Goal: Transaction & Acquisition: Purchase product/service

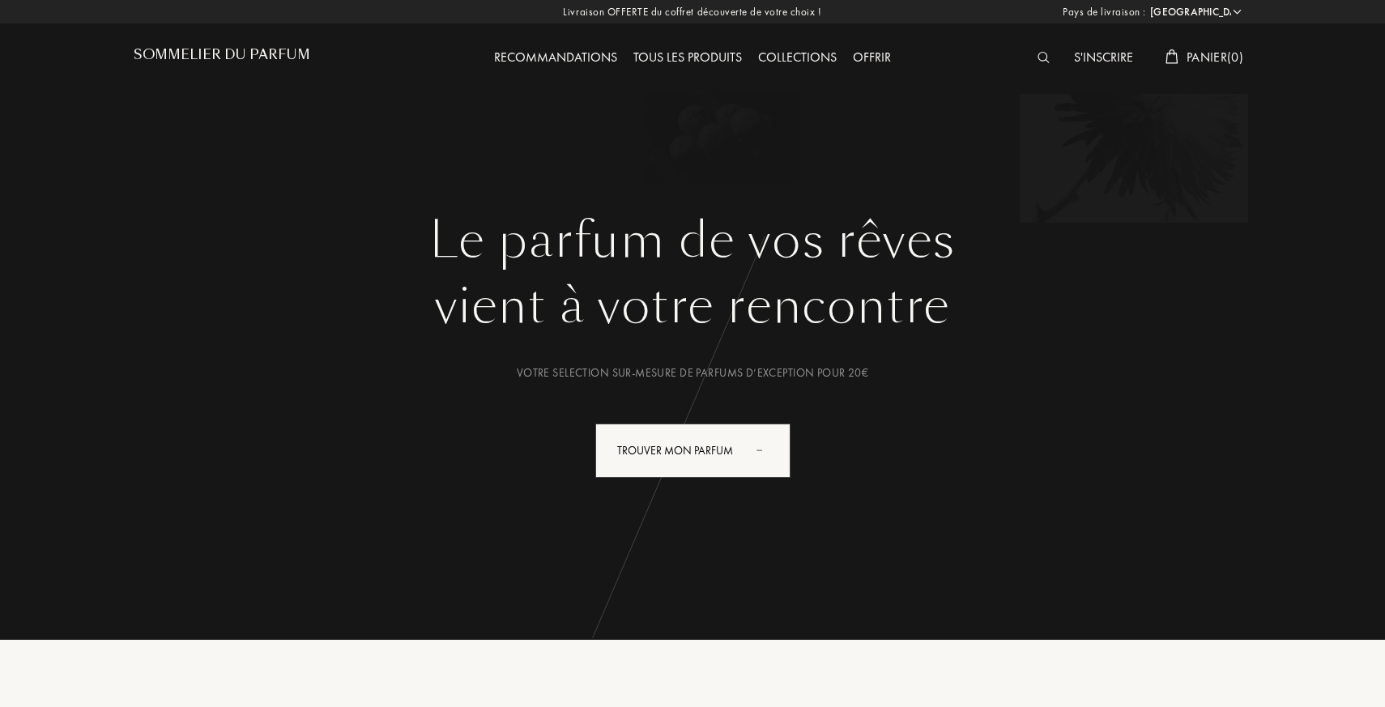
select select "FR"
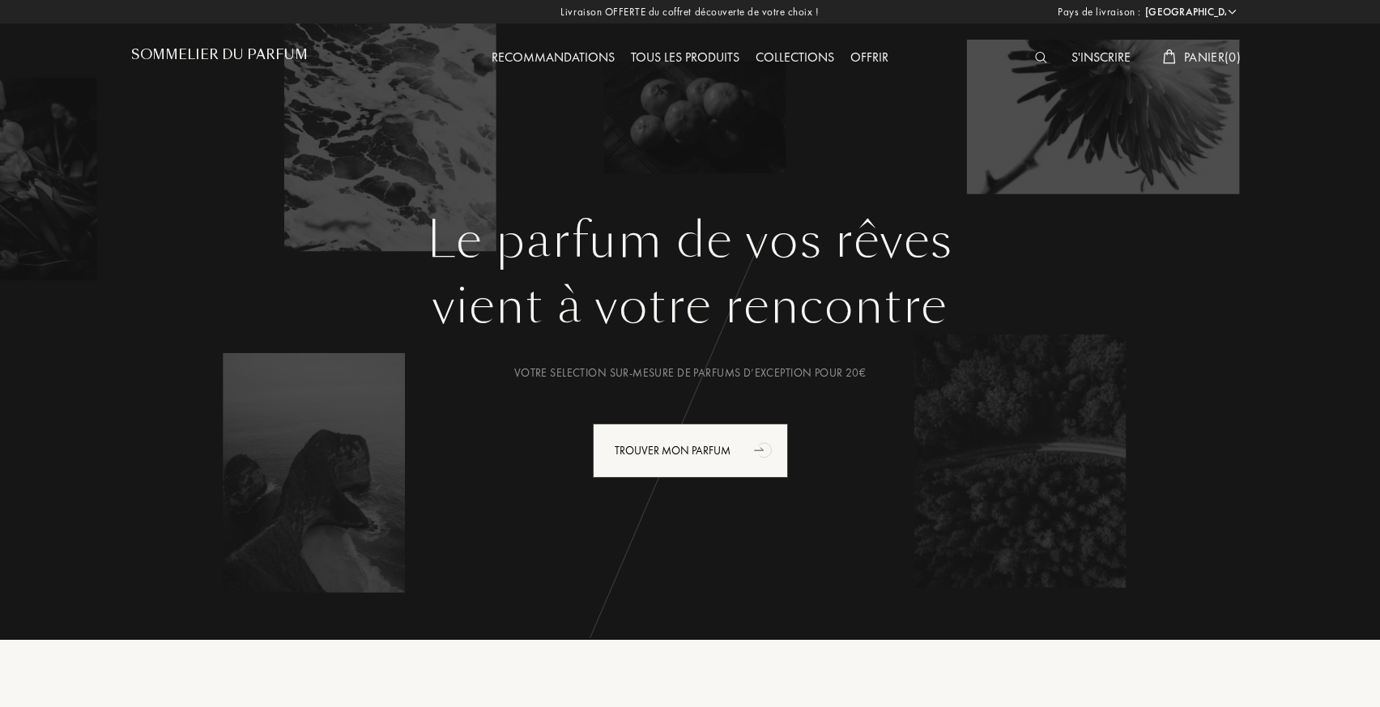
click at [264, 52] on h1 "Sommelier du Parfum" at bounding box center [219, 54] width 177 height 15
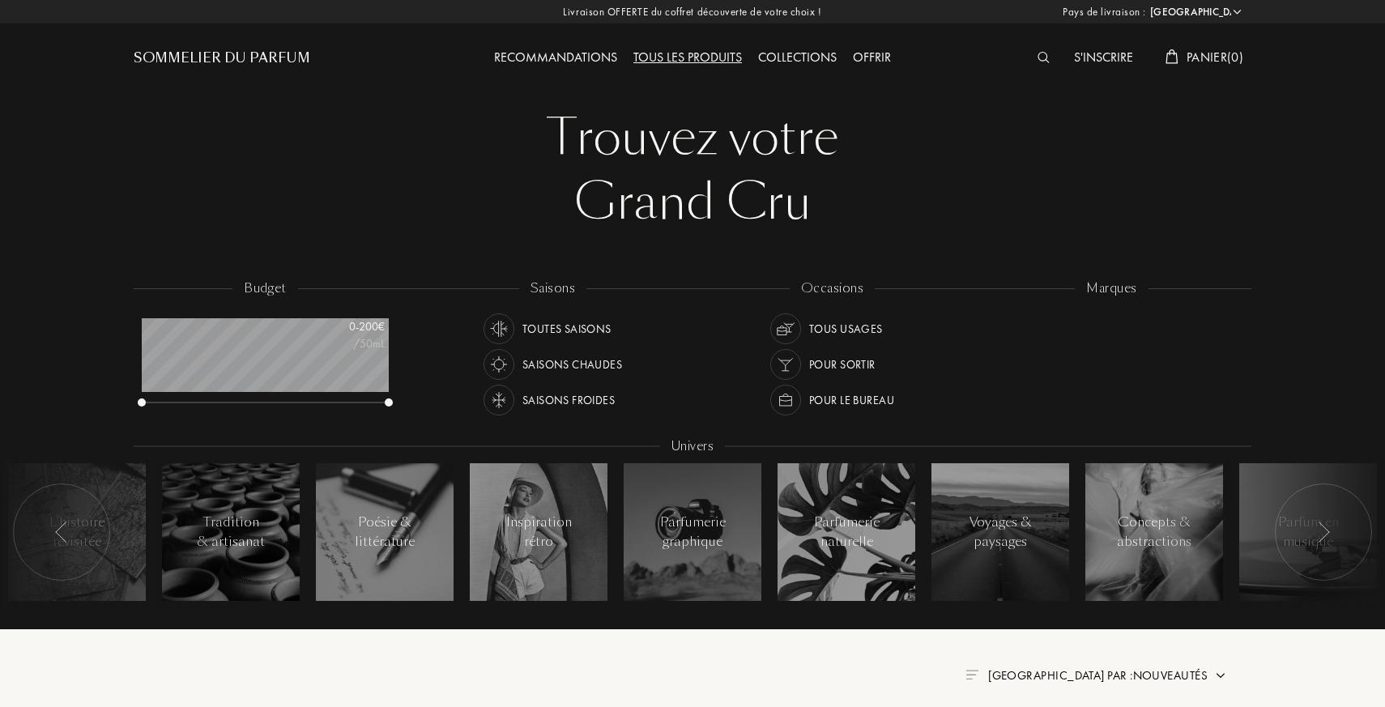
select select "FR"
click at [1014, 351] on div "Art Meets Art" at bounding box center [1042, 346] width 76 height 22
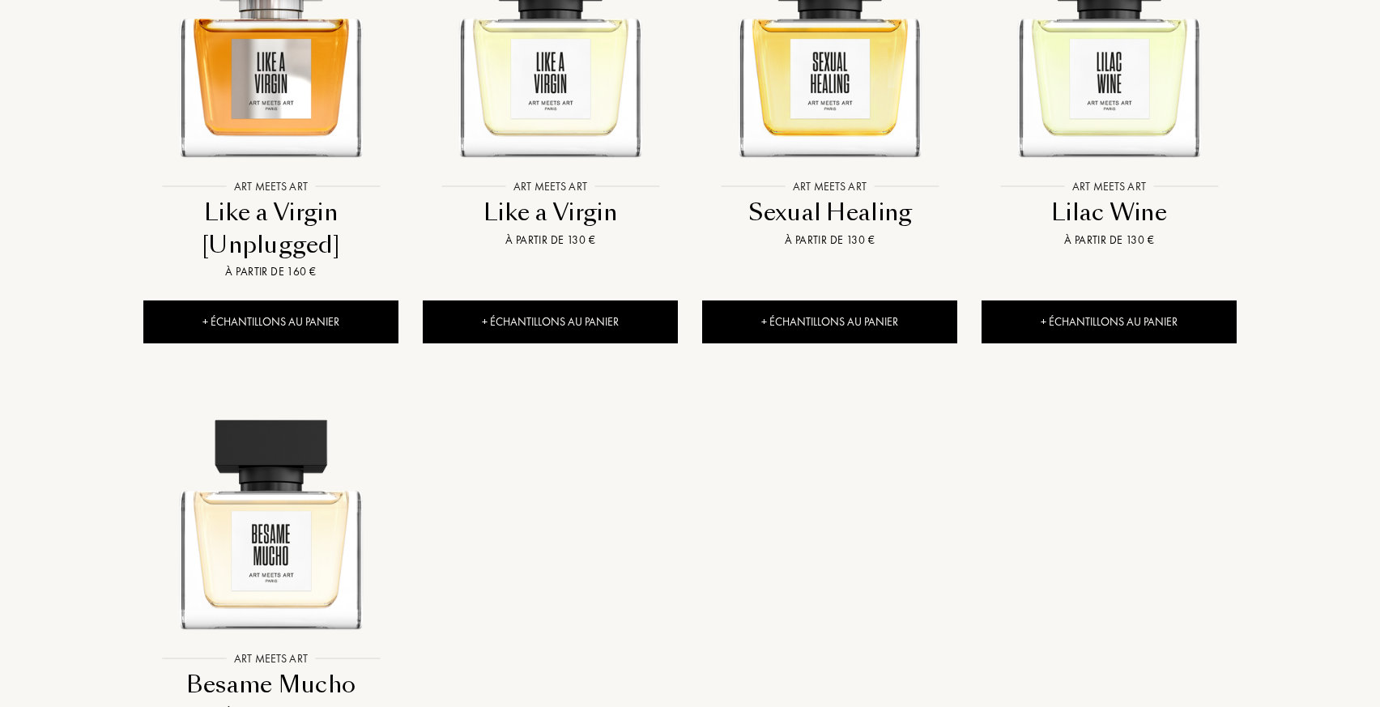
scroll to position [736, 0]
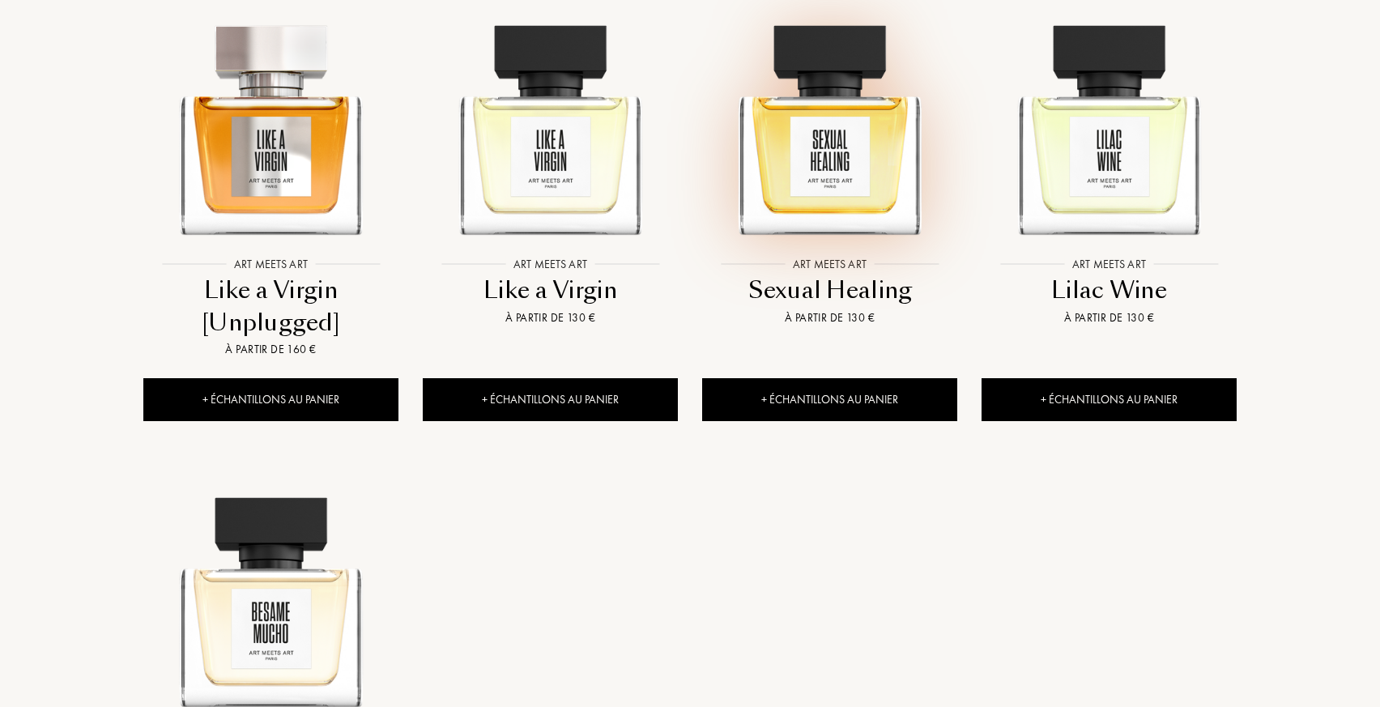
click at [830, 138] on img at bounding box center [830, 121] width 252 height 252
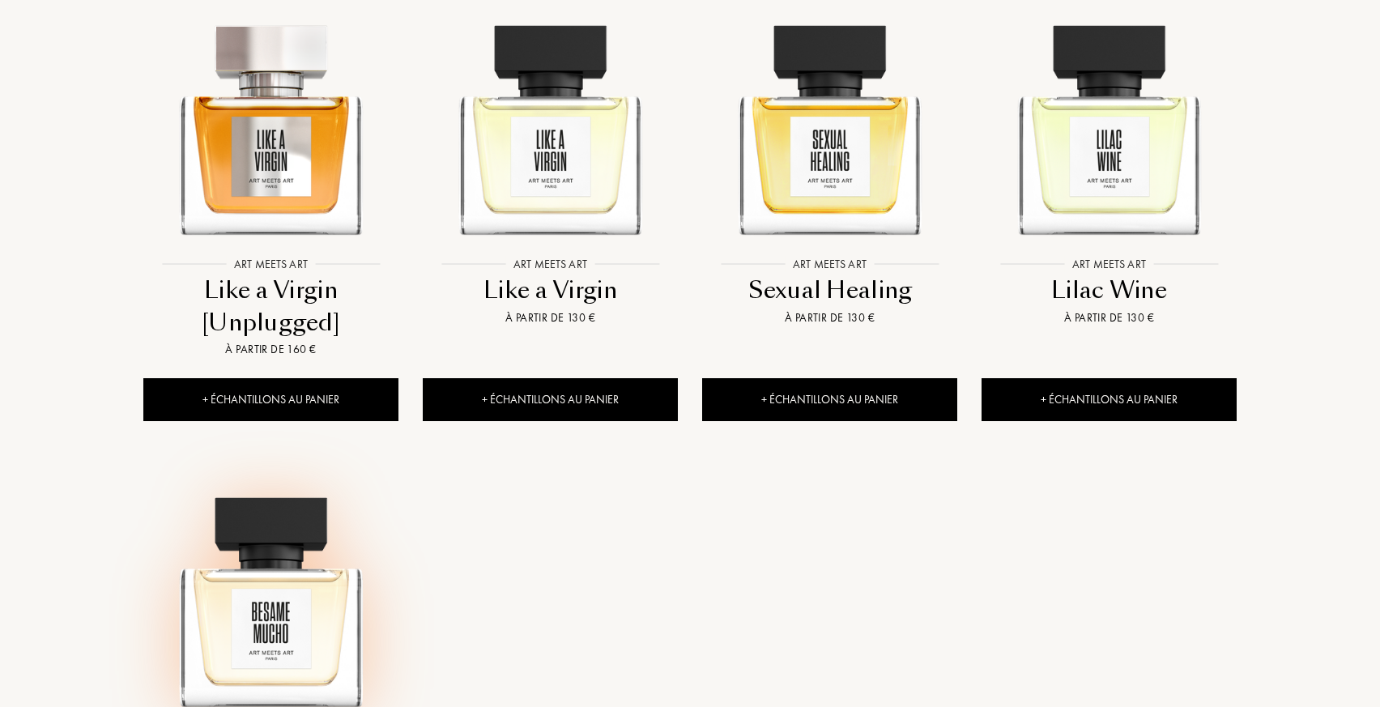
click at [258, 630] on img at bounding box center [271, 593] width 252 height 252
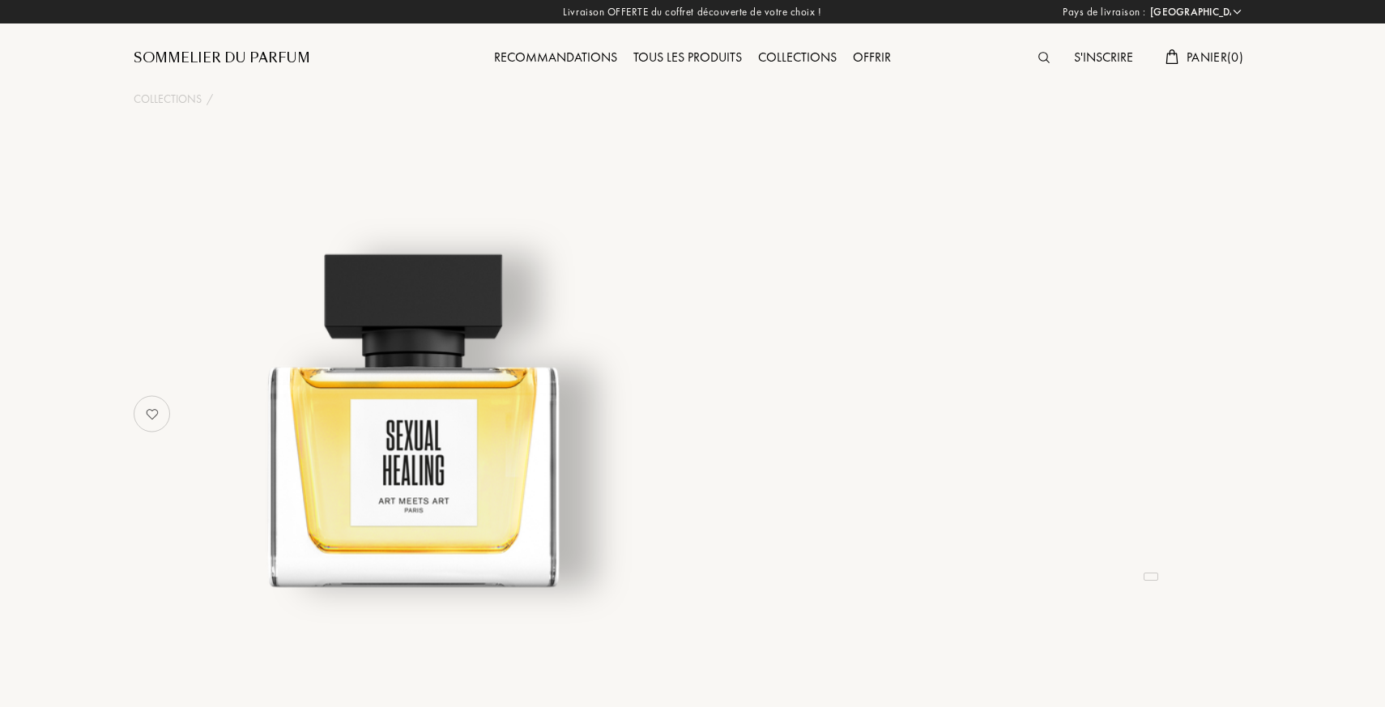
select select "FR"
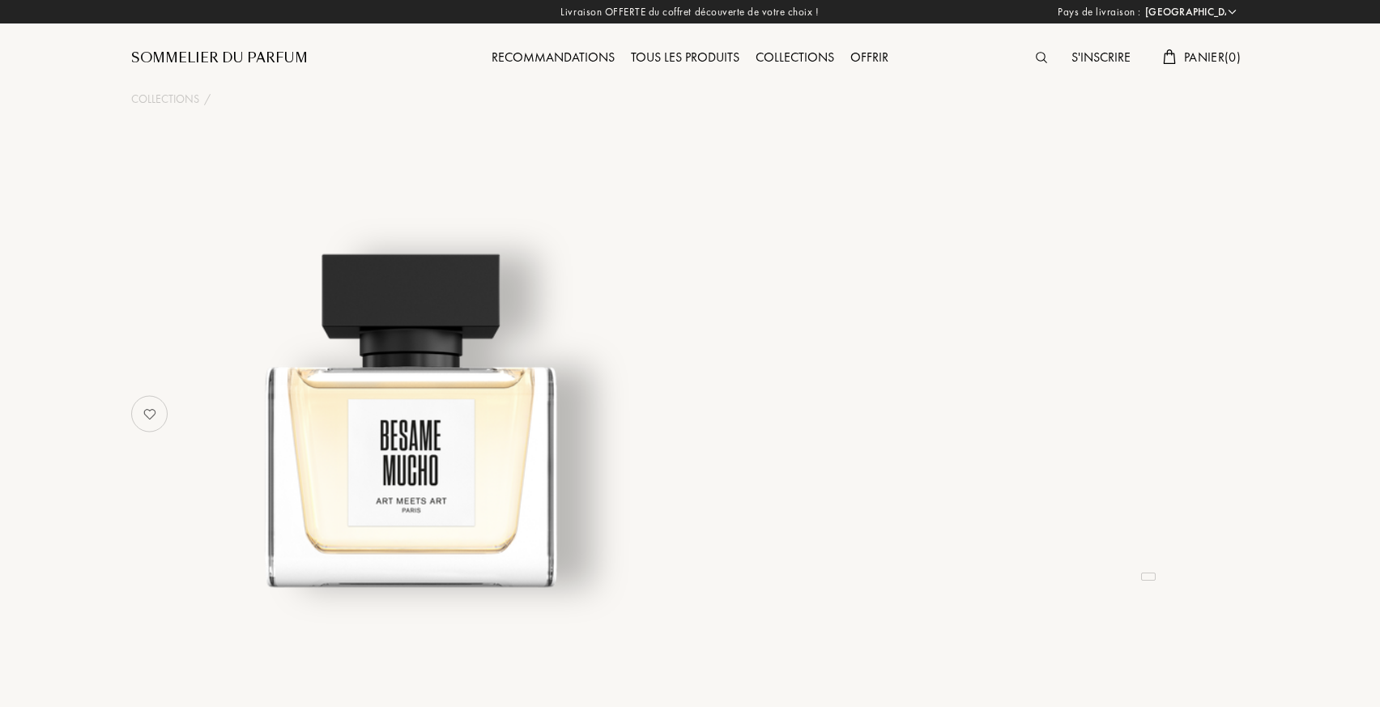
select select "FR"
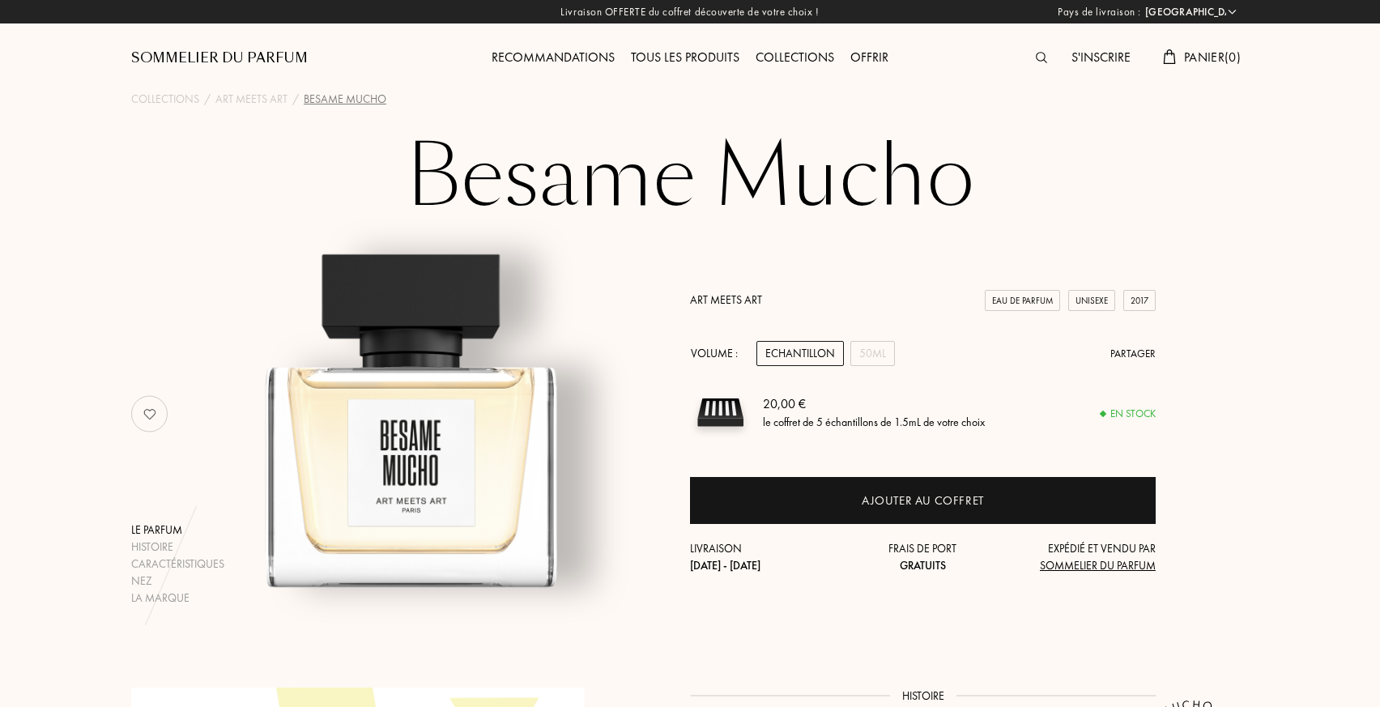
scroll to position [10, 0]
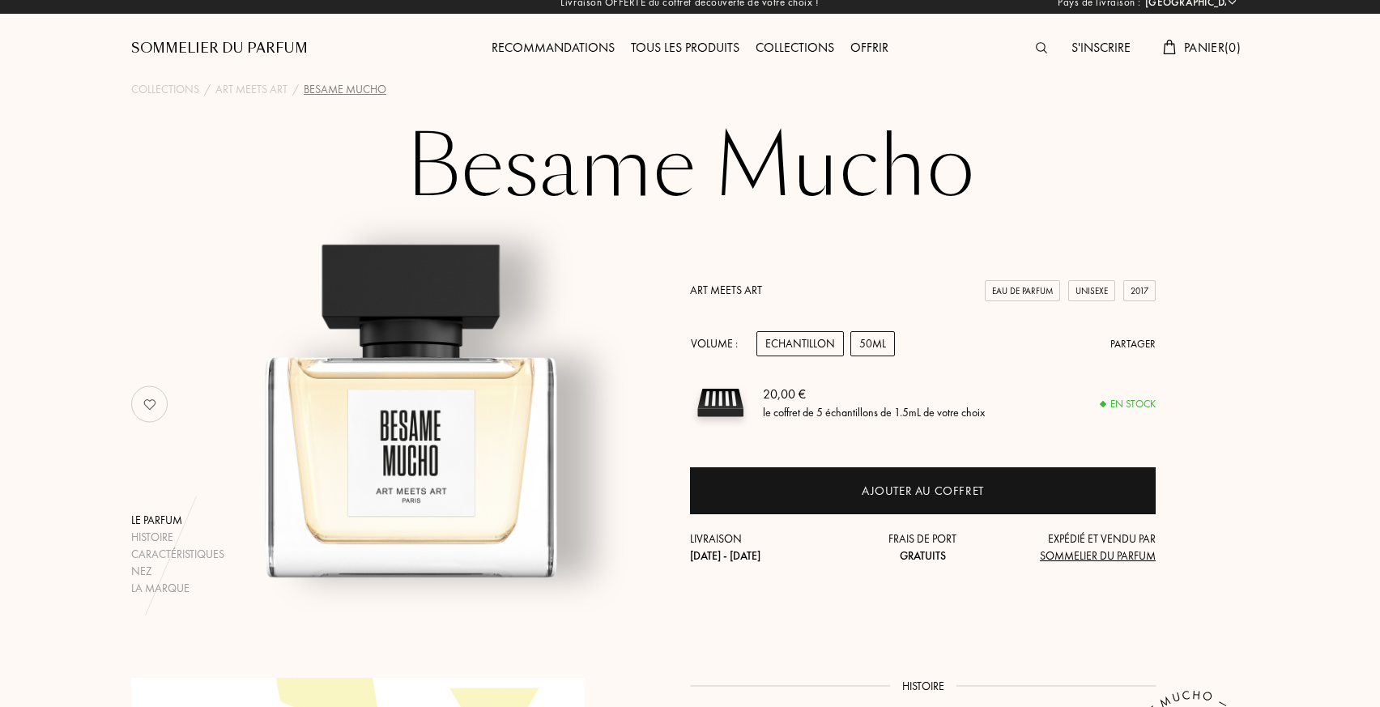
click at [876, 351] on div "50mL" at bounding box center [872, 343] width 45 height 25
click at [799, 338] on div "Echantillon" at bounding box center [799, 343] width 87 height 25
click at [871, 340] on div "50mL" at bounding box center [872, 343] width 45 height 25
click at [245, 93] on div "Art Meets Art" at bounding box center [251, 89] width 72 height 17
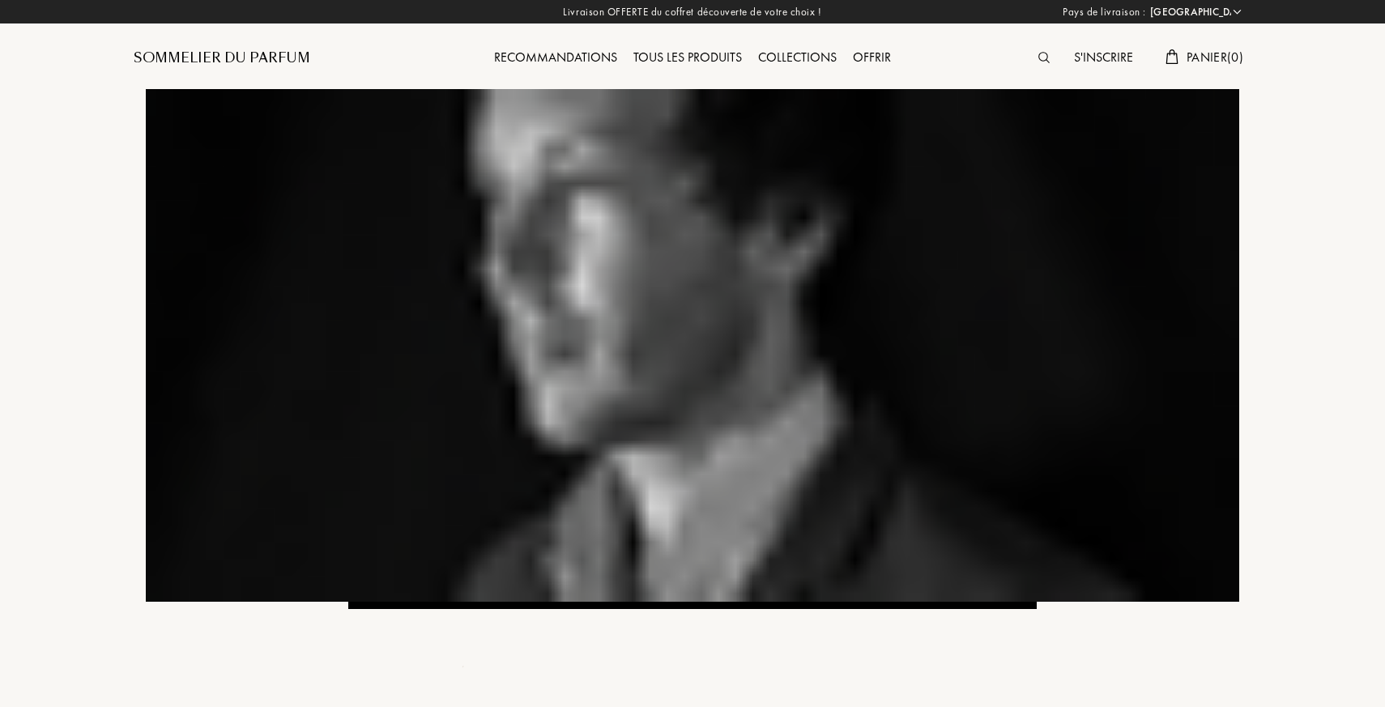
select select "FR"
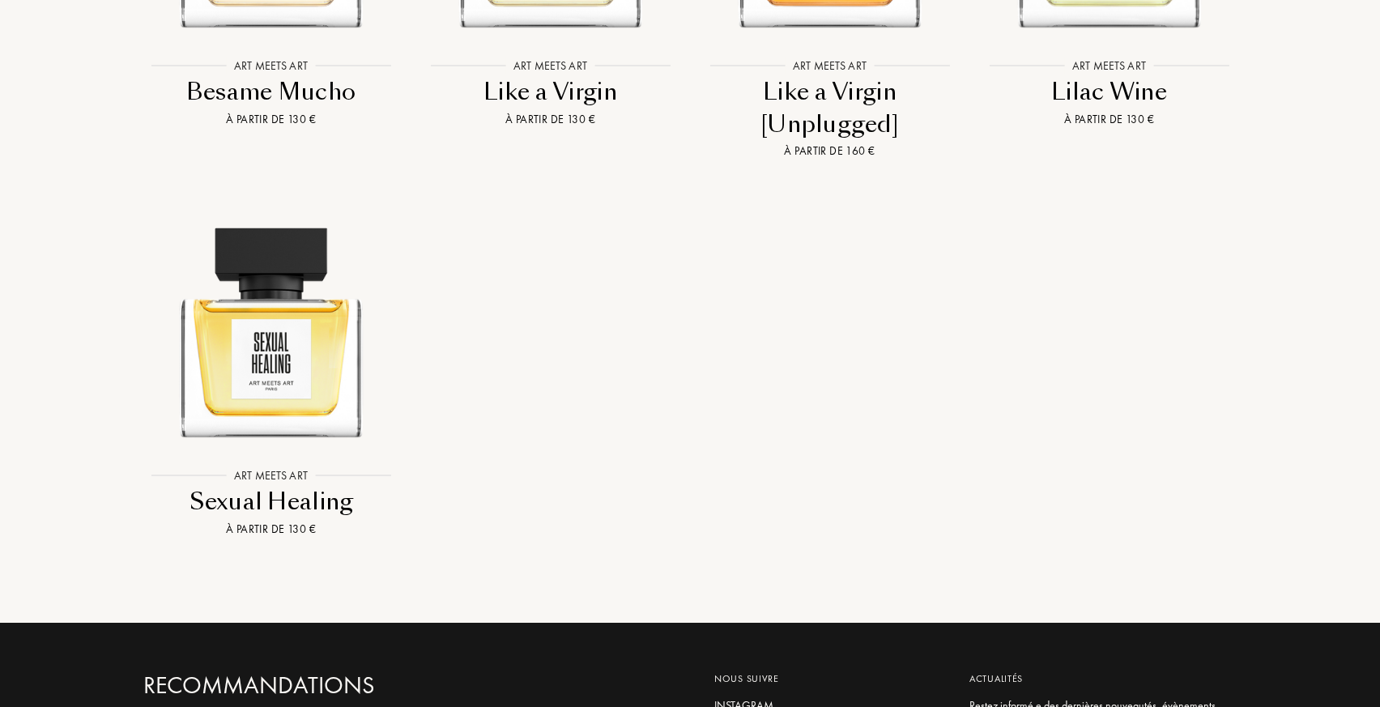
scroll to position [1842, 0]
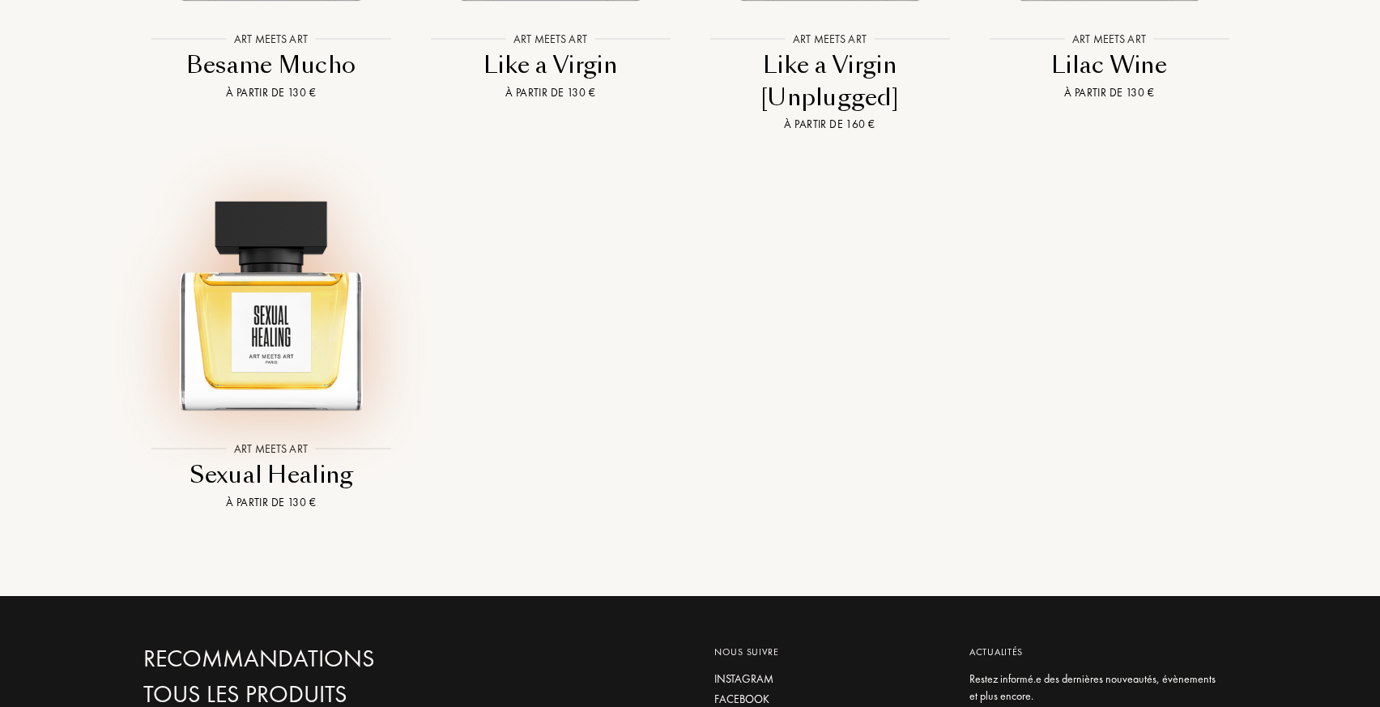
click at [266, 310] on img at bounding box center [271, 297] width 252 height 252
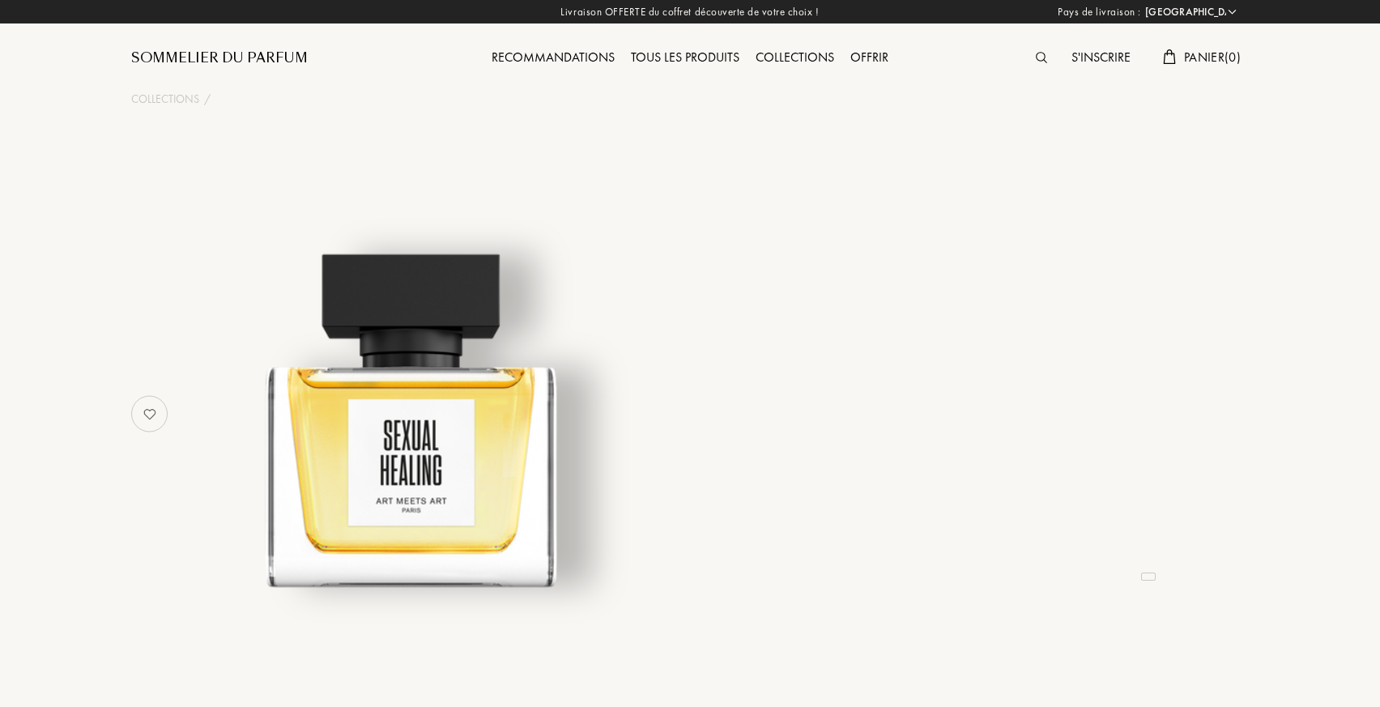
select select "FR"
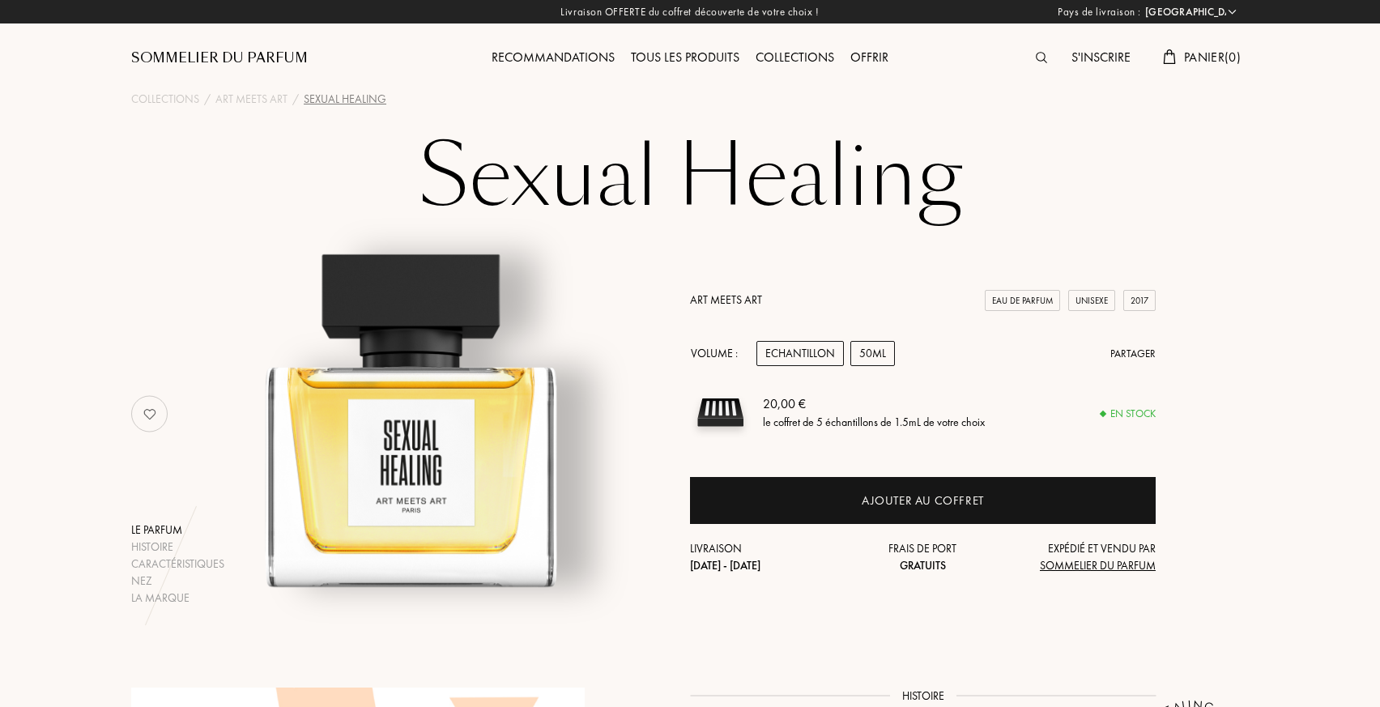
click at [883, 346] on div "50mL" at bounding box center [872, 353] width 45 height 25
click at [894, 355] on div "50mL" at bounding box center [872, 353] width 45 height 25
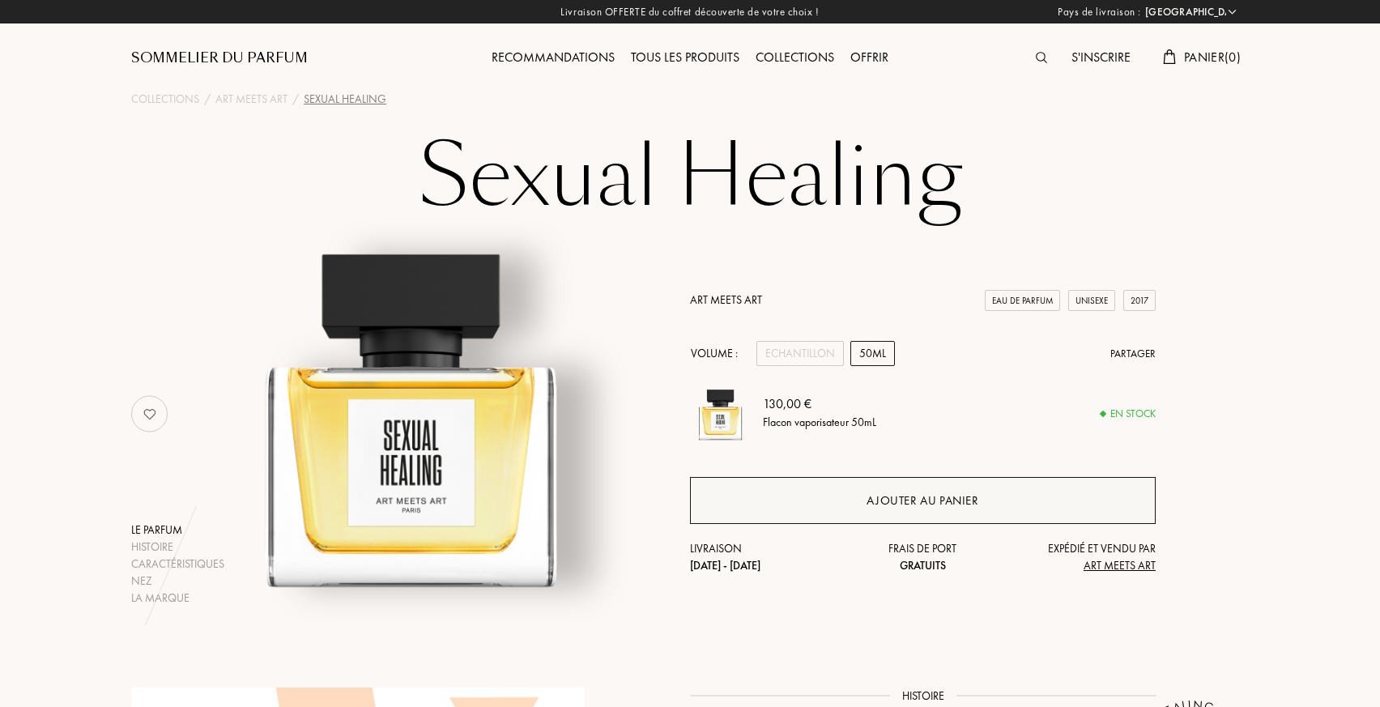
click at [910, 513] on div "Ajouter au panier" at bounding box center [923, 500] width 466 height 47
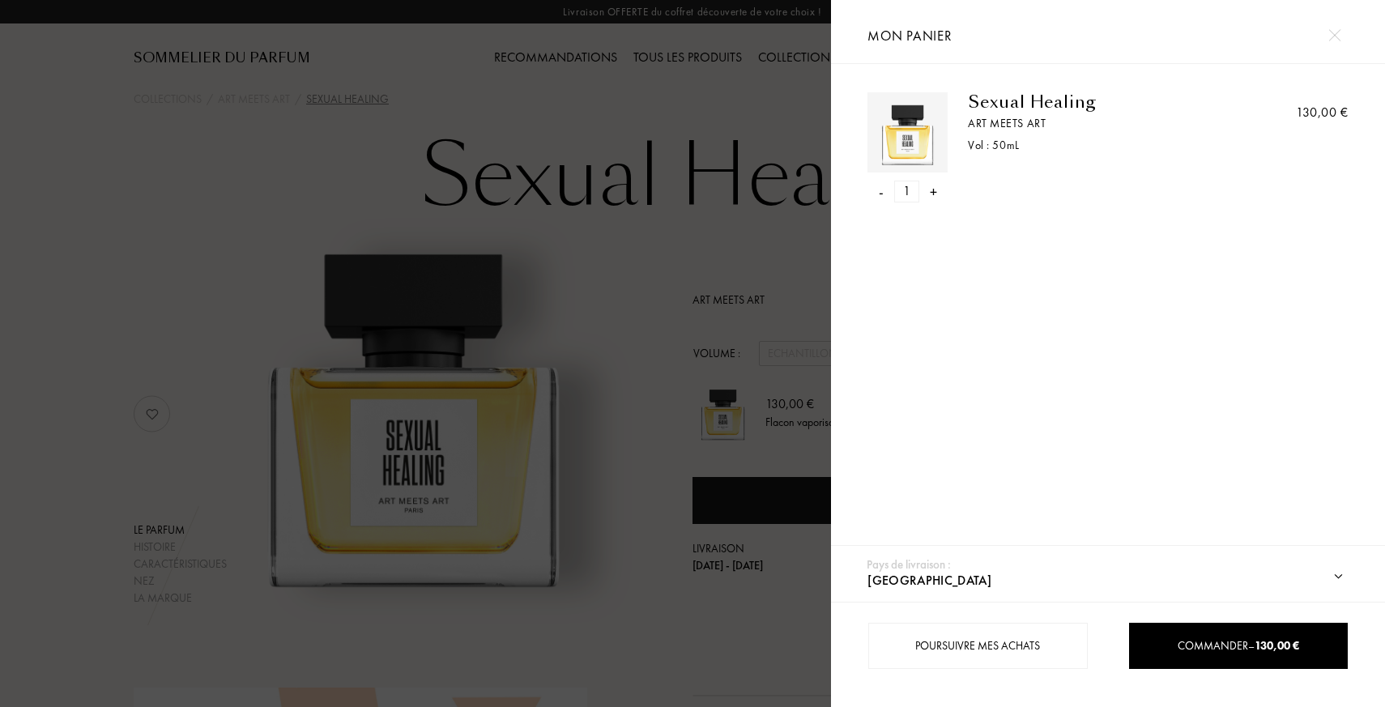
click at [653, 432] on div at bounding box center [415, 353] width 831 height 707
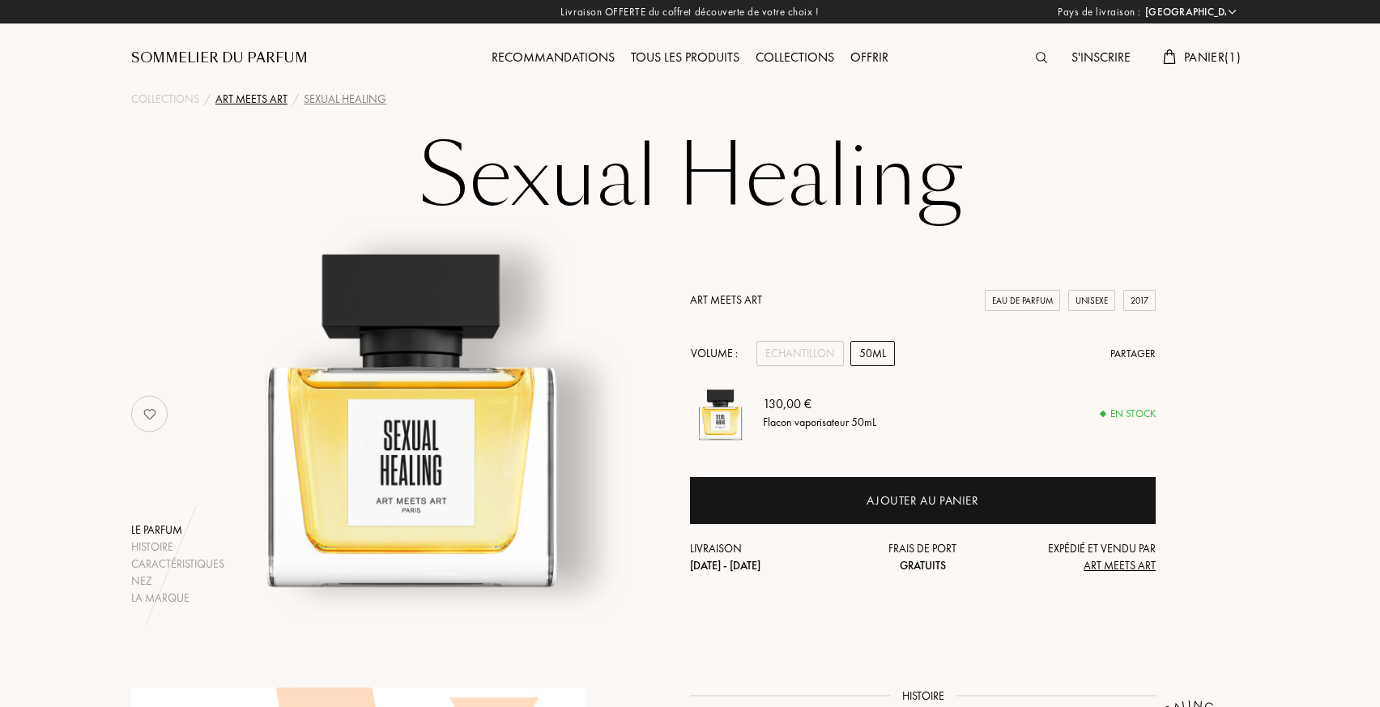
click at [262, 102] on div "Art Meets Art" at bounding box center [251, 99] width 72 height 17
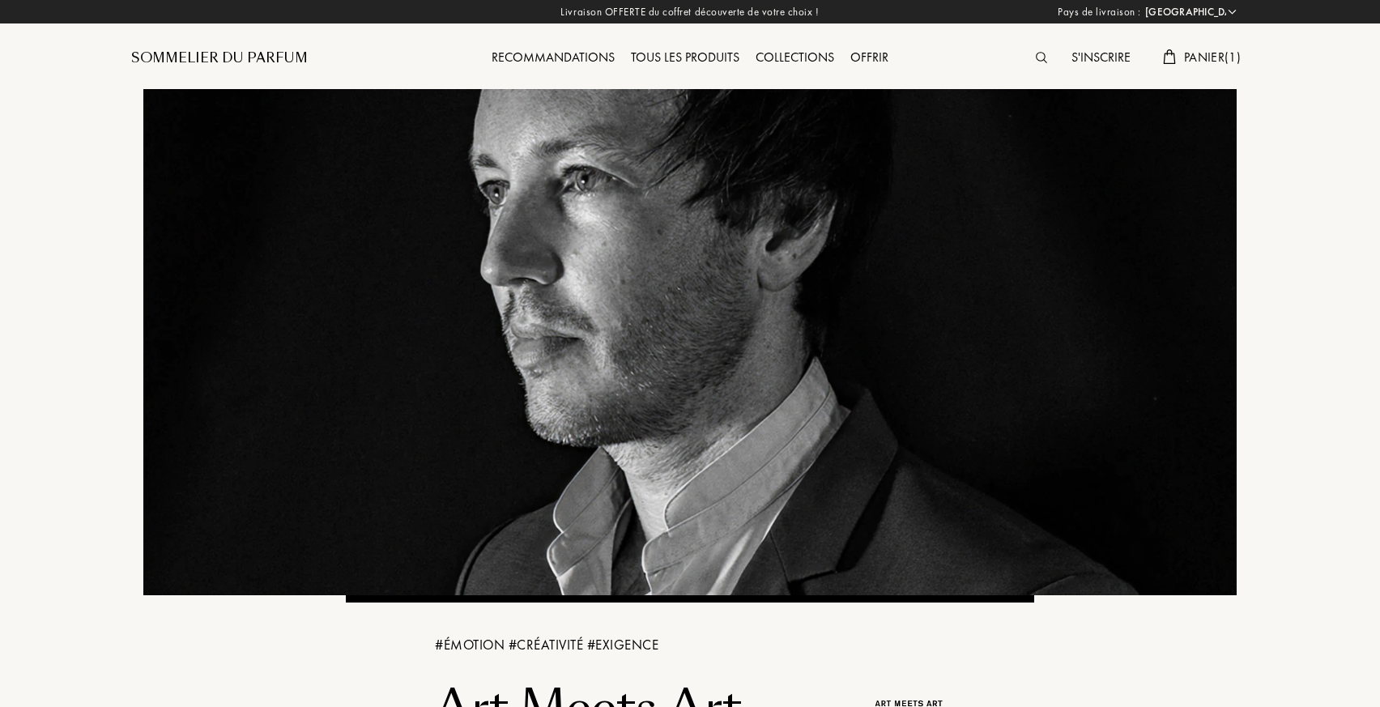
select select "FR"
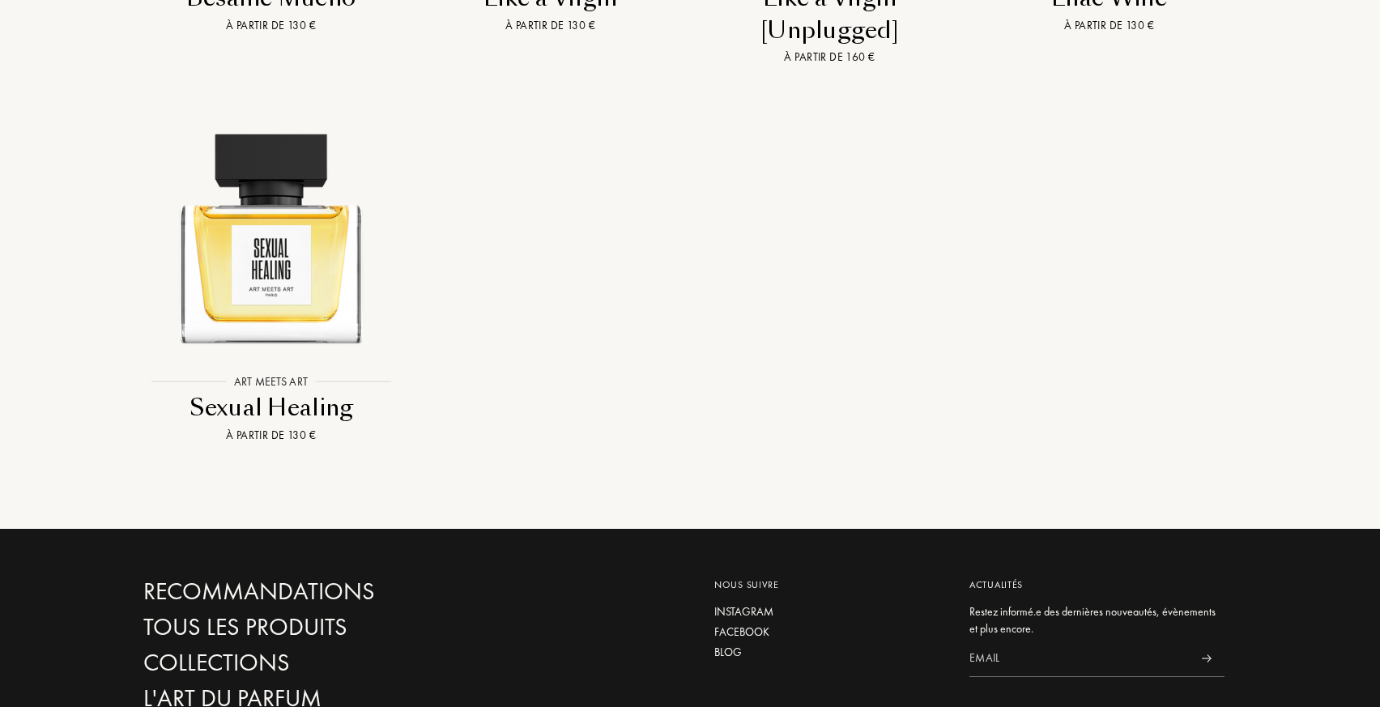
scroll to position [1753, 0]
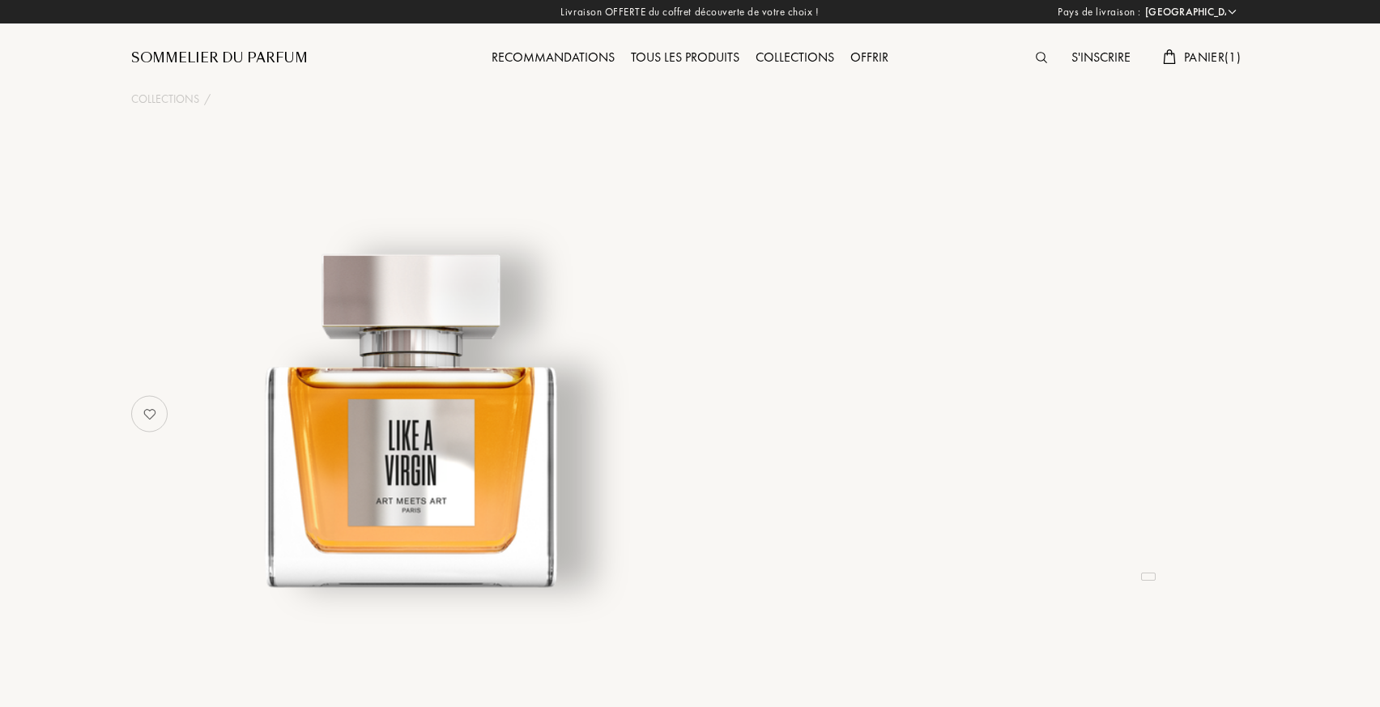
select select "FR"
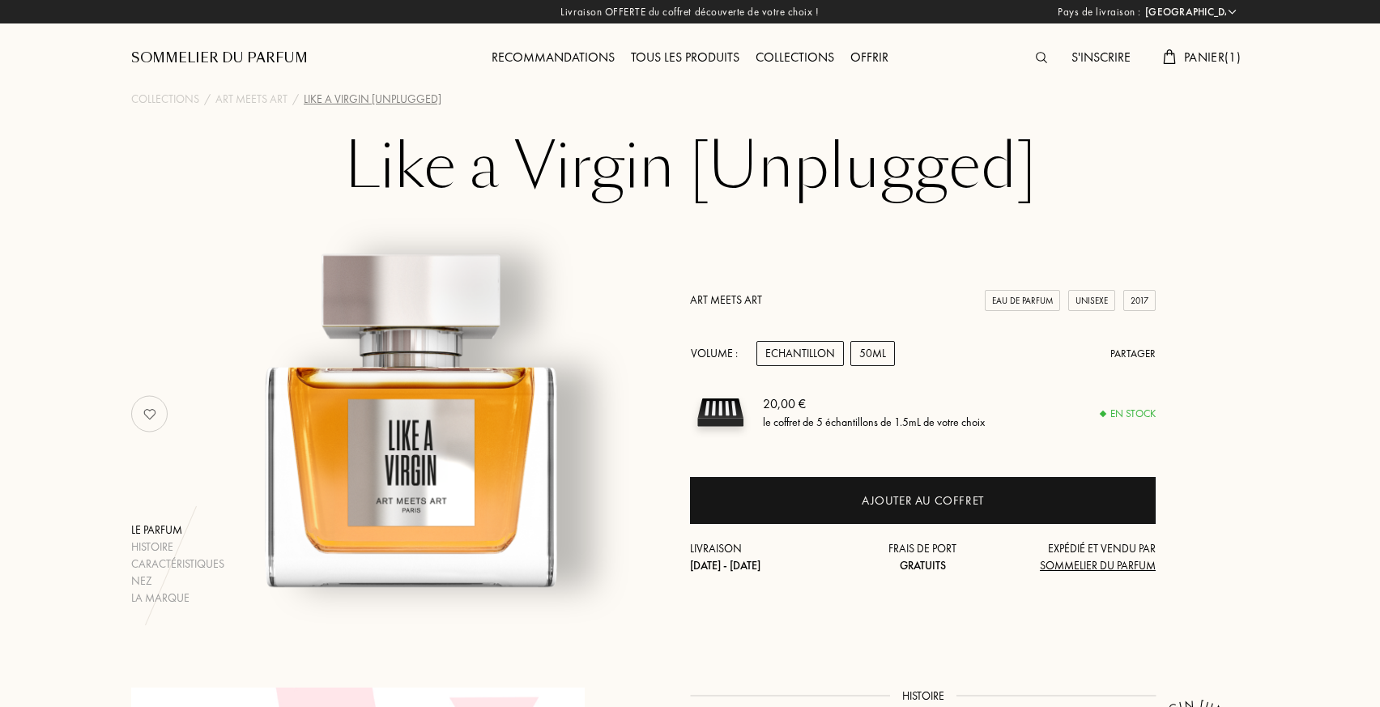
click at [876, 364] on div "50mL" at bounding box center [872, 353] width 45 height 25
click at [599, 331] on img at bounding box center [411, 406] width 401 height 401
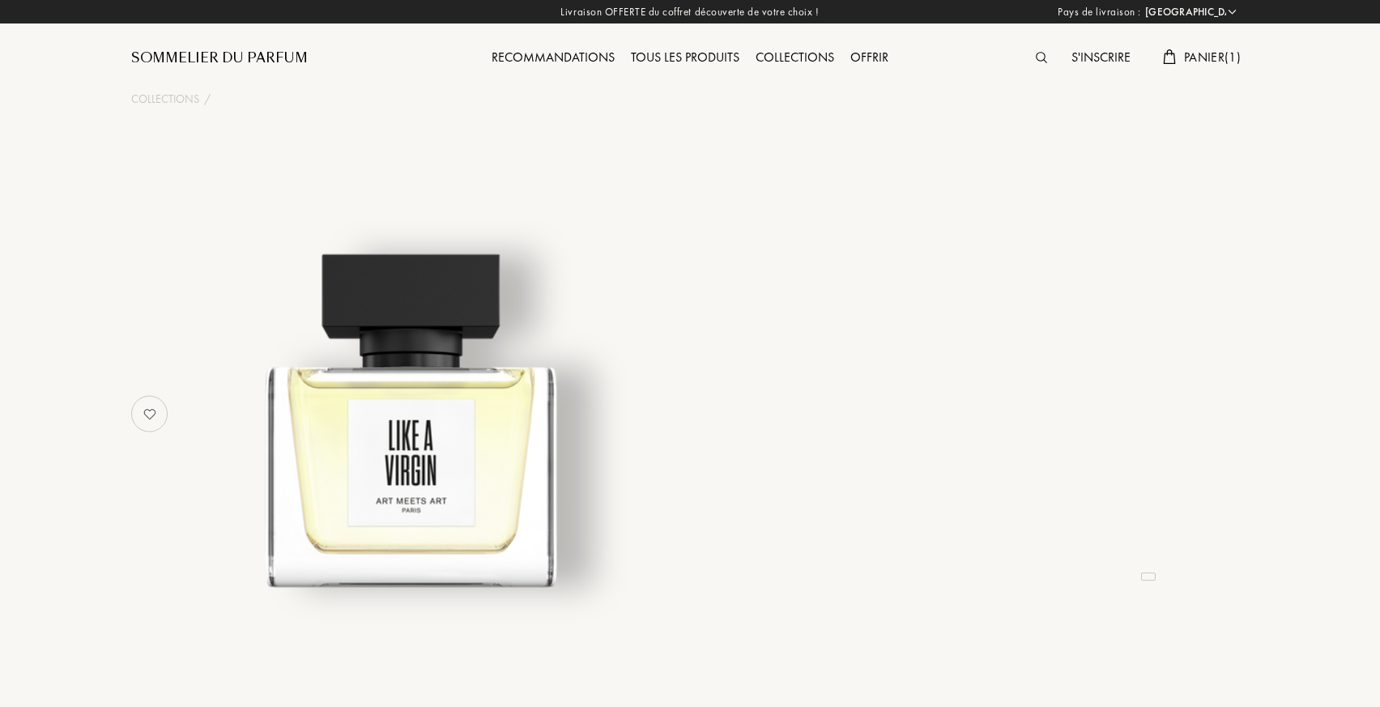
select select "FR"
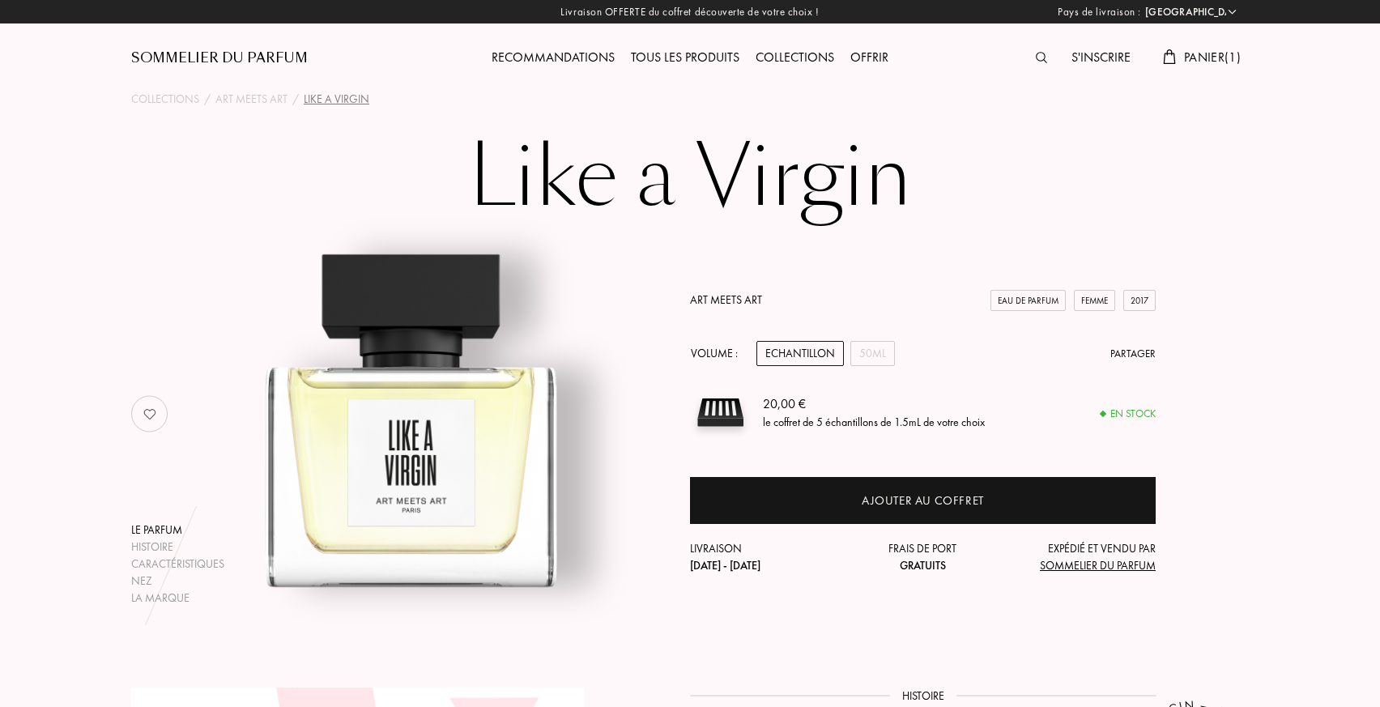
click at [895, 354] on div "Volume : Echantillon 50mL Partager" at bounding box center [923, 353] width 466 height 25
click at [881, 354] on div "50mL" at bounding box center [872, 353] width 45 height 25
click at [275, 96] on div "Art Meets Art" at bounding box center [251, 99] width 72 height 17
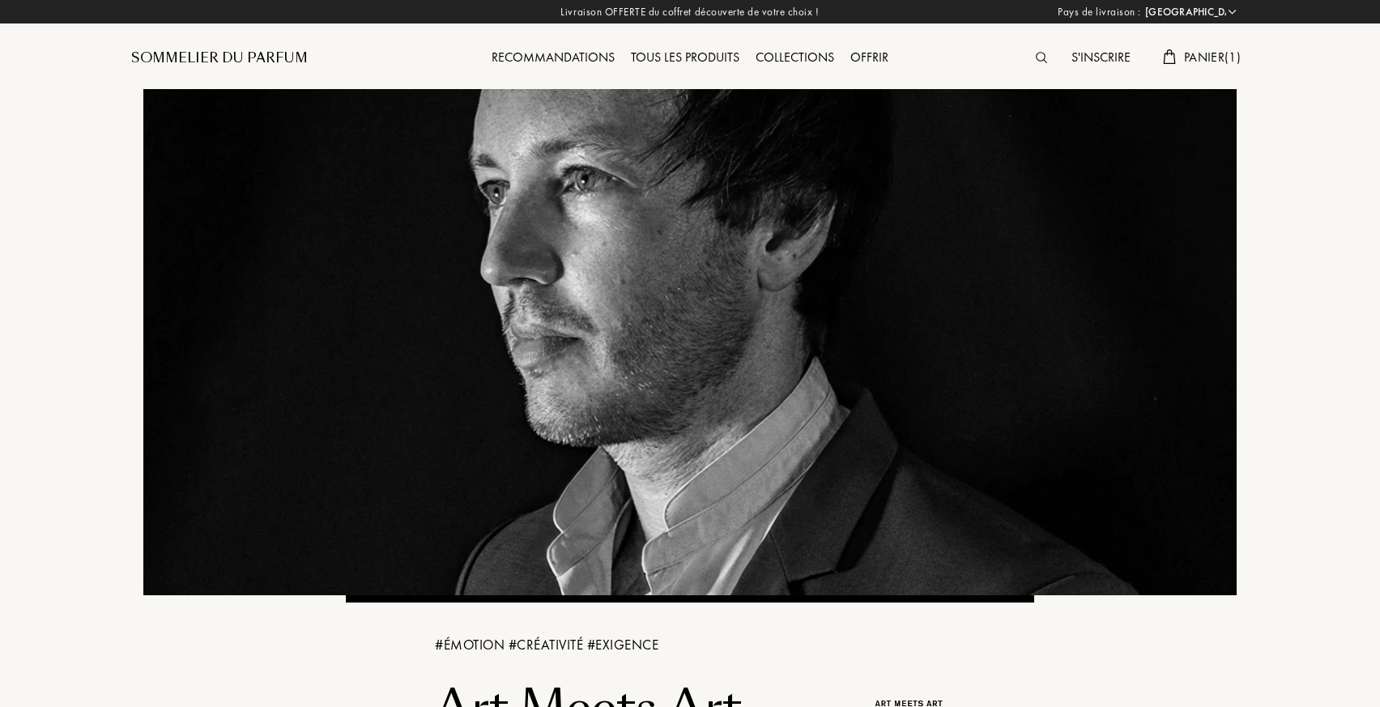
select select "FR"
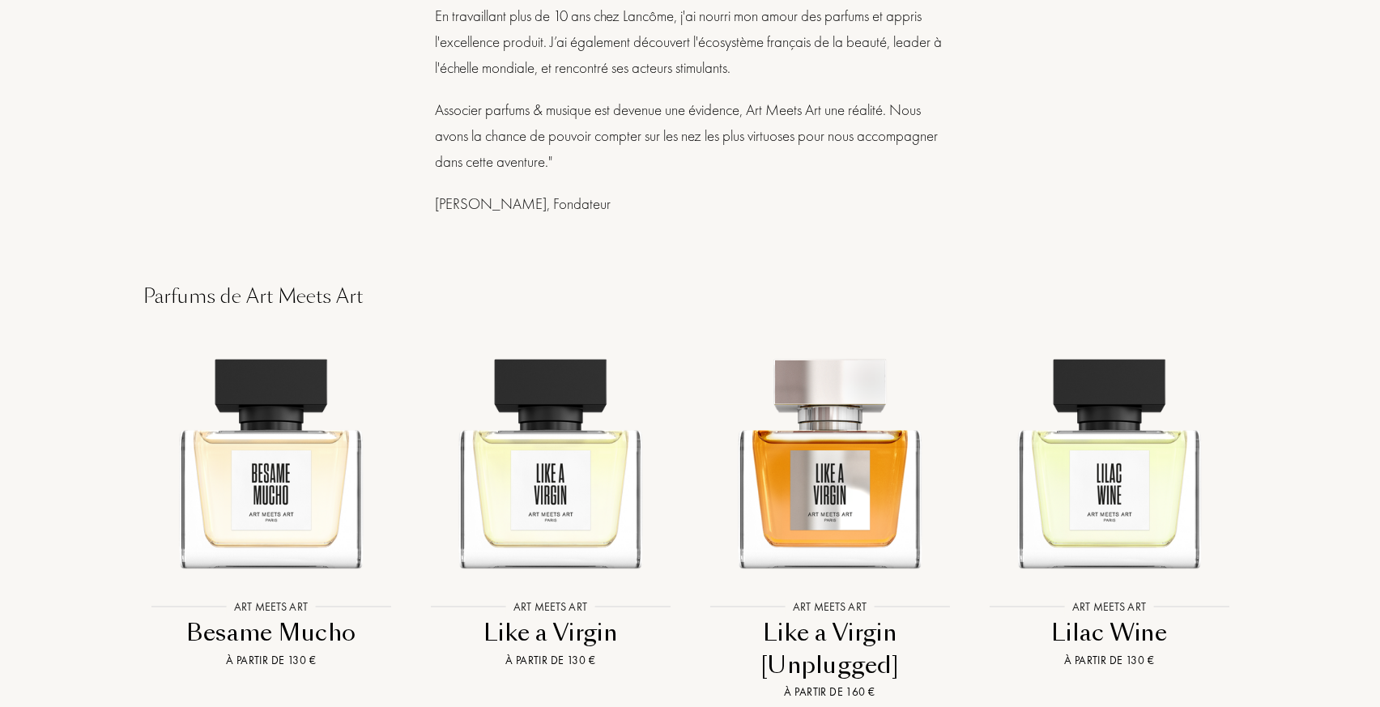
scroll to position [1340, 0]
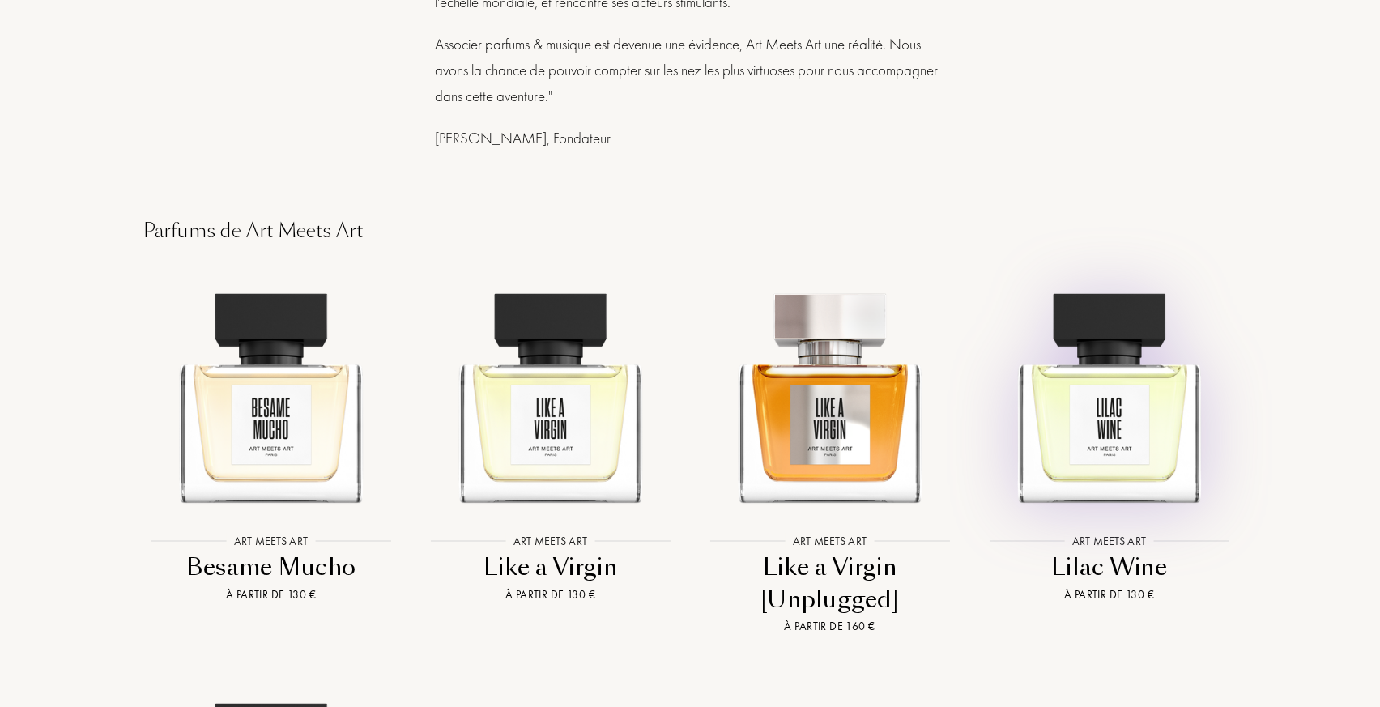
click at [1061, 436] on img at bounding box center [1109, 389] width 252 height 252
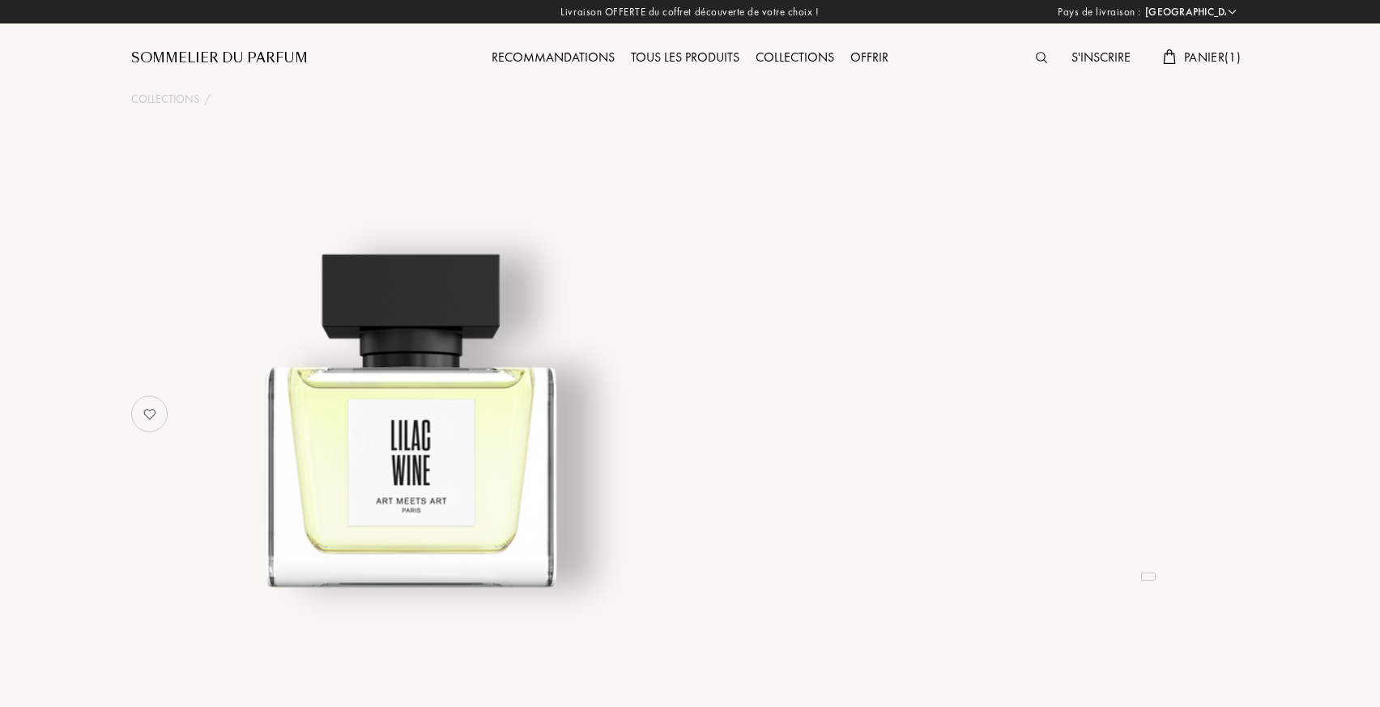
select select "FR"
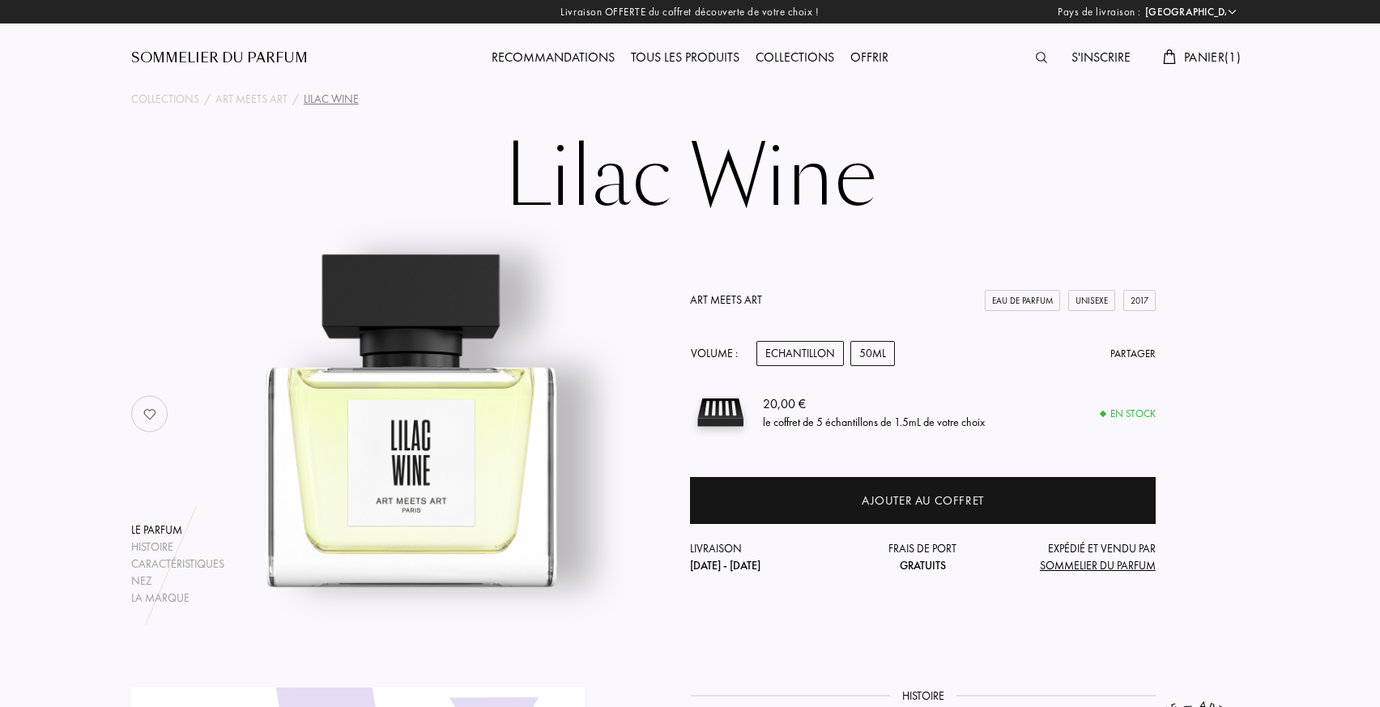
click at [873, 349] on div "50mL" at bounding box center [872, 353] width 45 height 25
click at [959, 443] on div "Art Meets Art Eau de Parfum Unisexe 2017 Volume : Echantillon 50mL Partager 130…" at bounding box center [923, 433] width 466 height 283
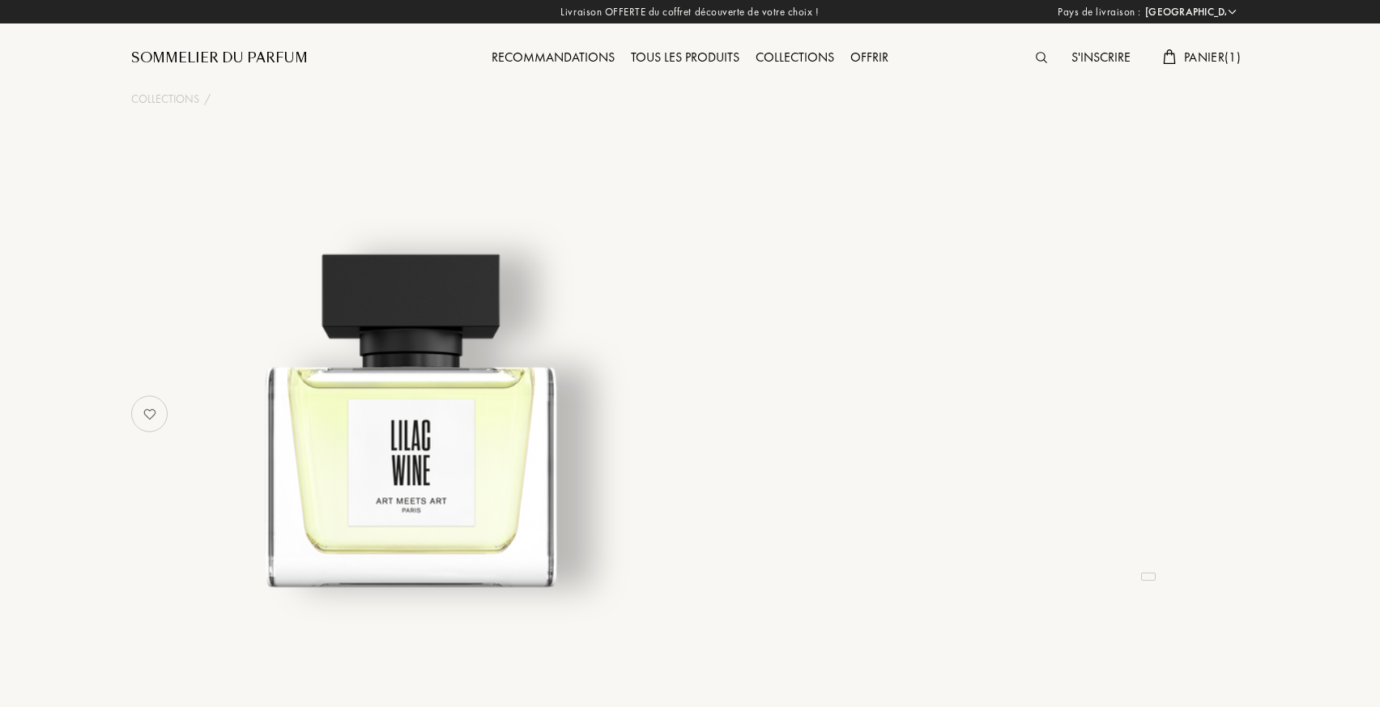
select select "FR"
